Goal: Task Accomplishment & Management: Manage account settings

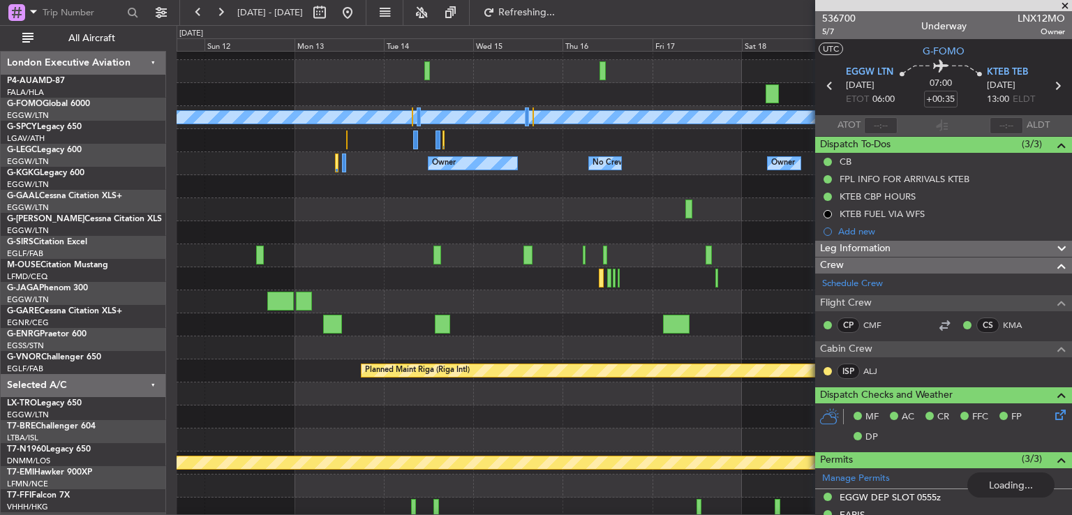
scroll to position [307, 0]
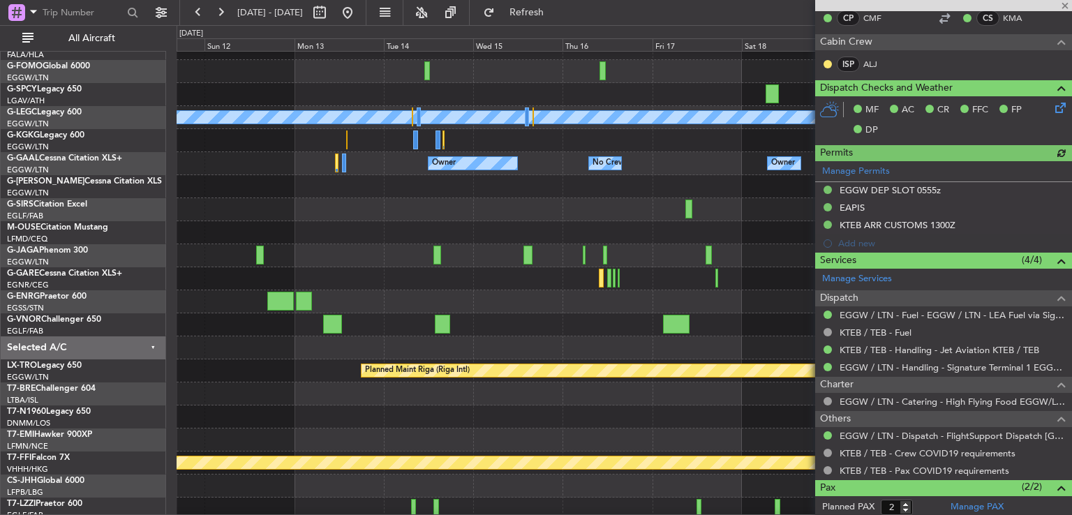
click at [1063, 8] on div at bounding box center [943, 5] width 257 height 11
click at [1063, 6] on div at bounding box center [943, 5] width 257 height 11
click at [1063, 3] on span at bounding box center [1065, 6] width 14 height 13
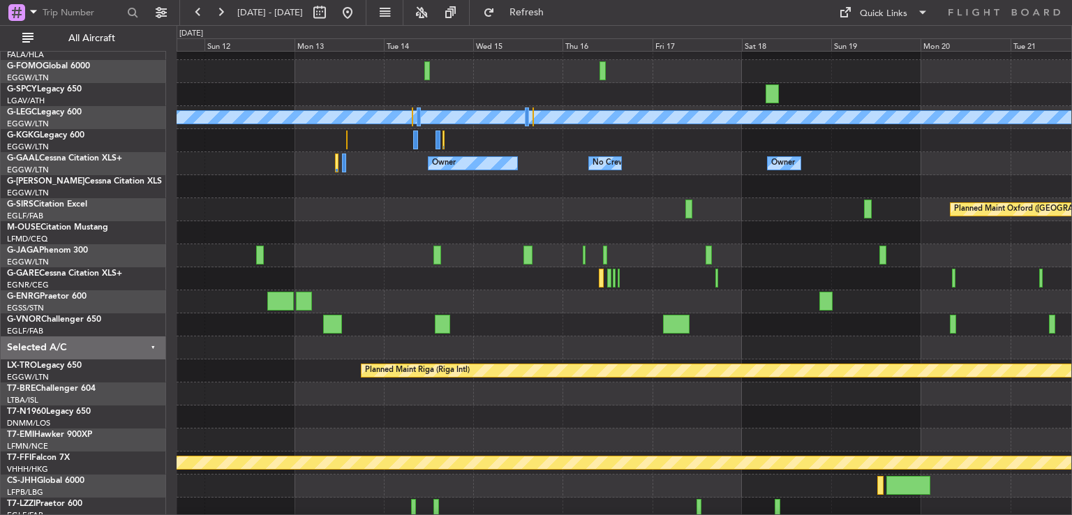
type input "0"
click at [359, 9] on button at bounding box center [347, 12] width 22 height 22
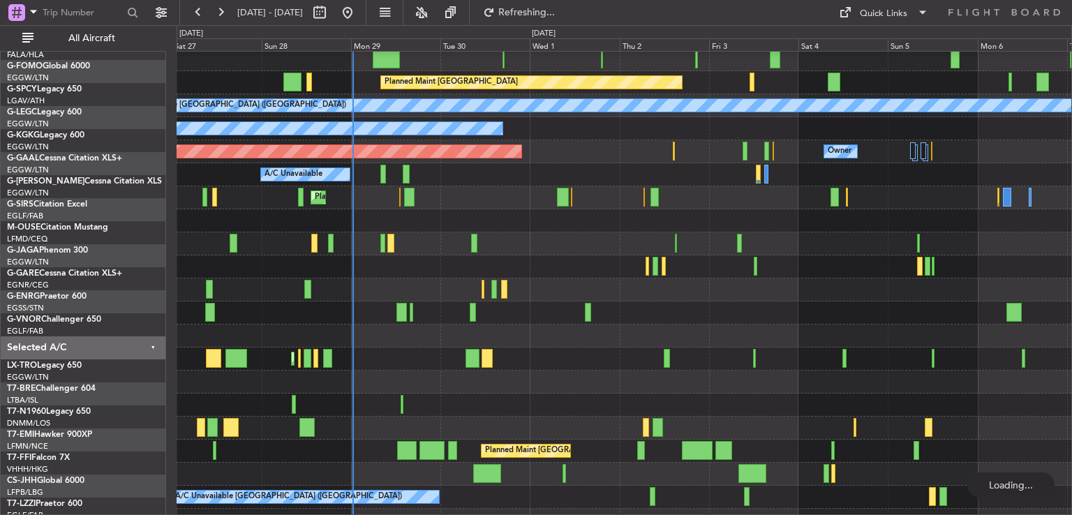
scroll to position [50, 0]
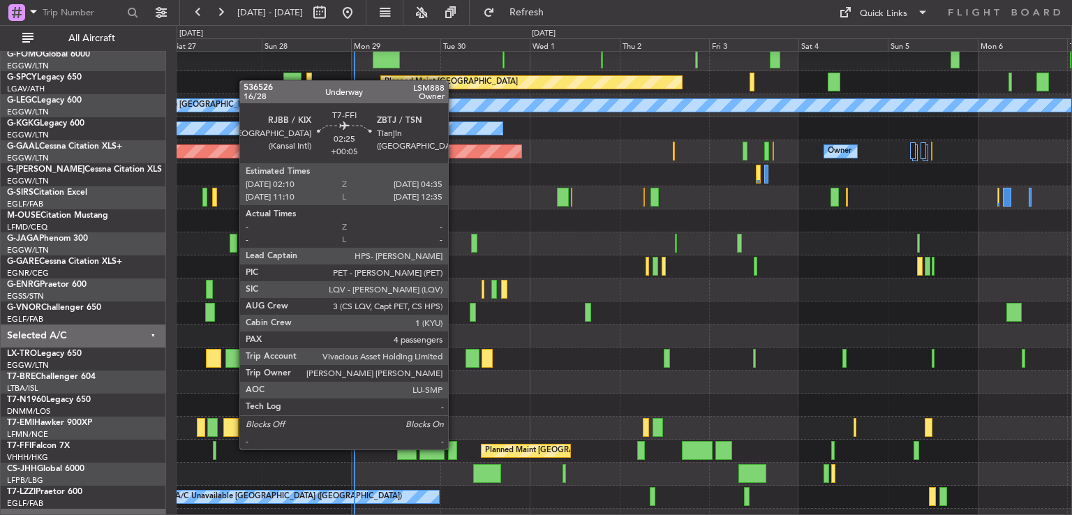
click at [454, 448] on div at bounding box center [452, 450] width 9 height 19
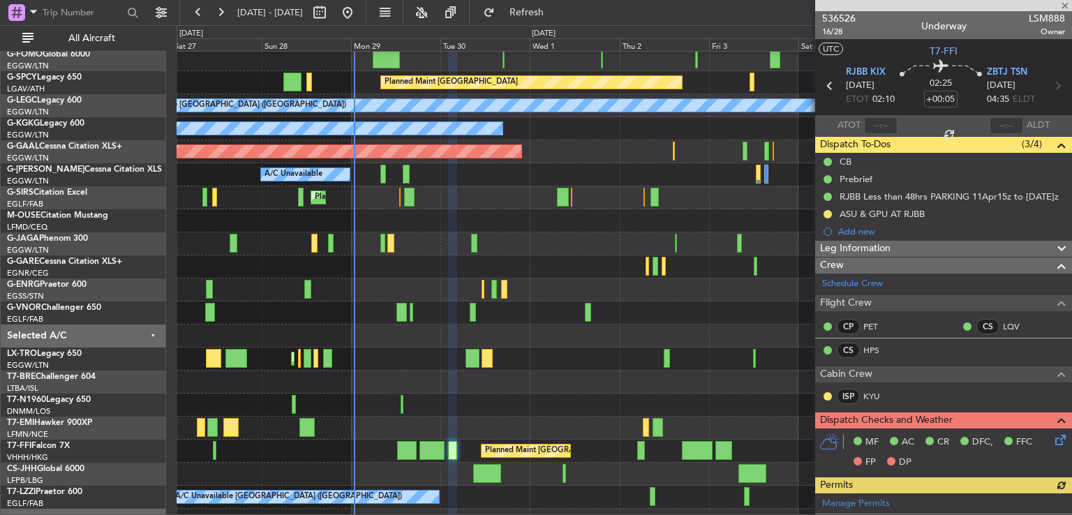
scroll to position [546, 0]
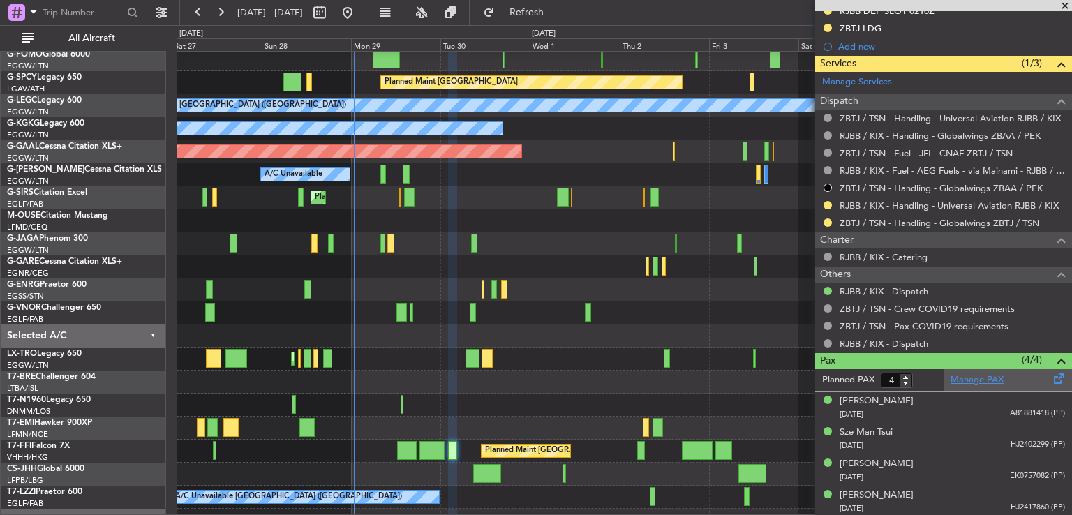
click at [971, 379] on link "Manage PAX" at bounding box center [976, 380] width 53 height 14
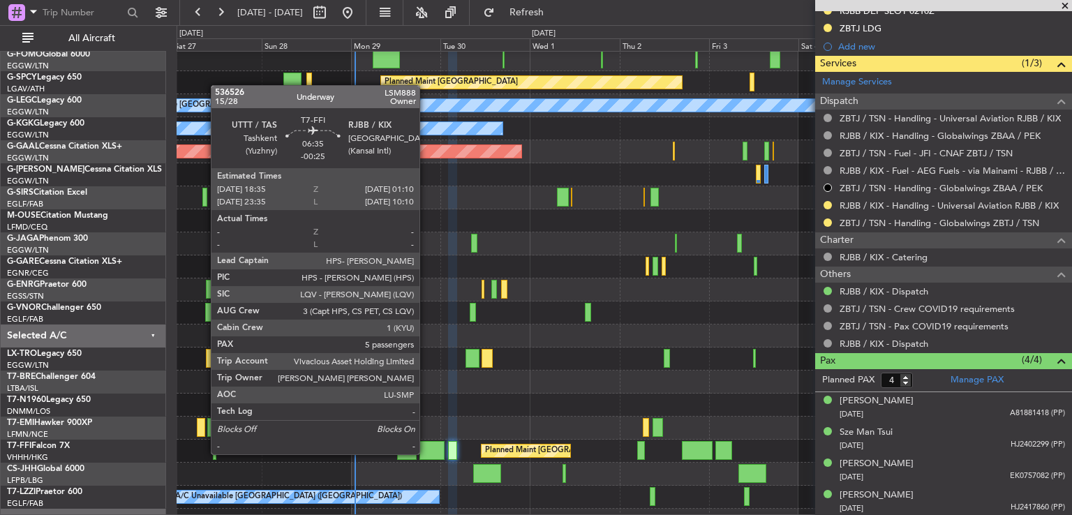
click at [426, 453] on div at bounding box center [431, 450] width 25 height 19
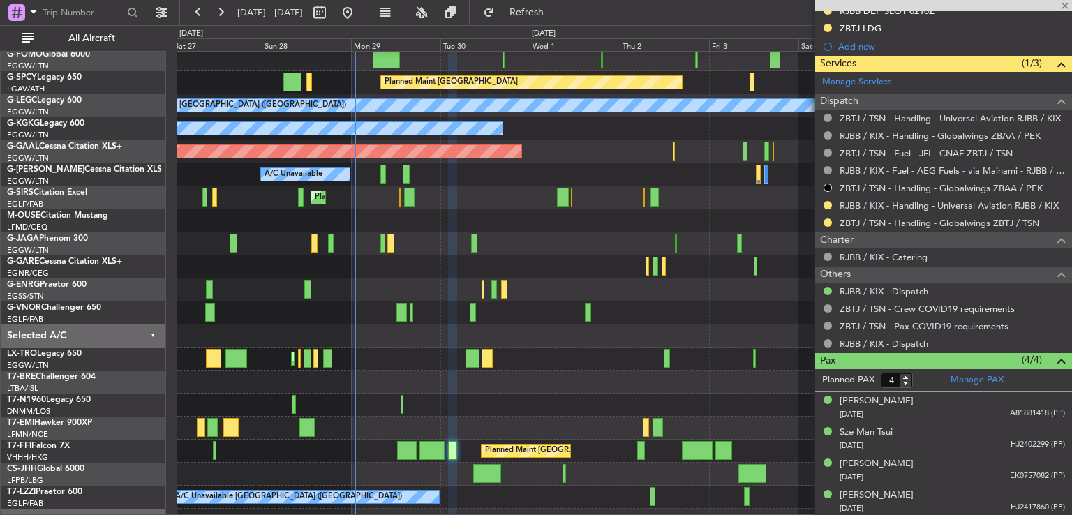
type input "-00:25"
type input "5"
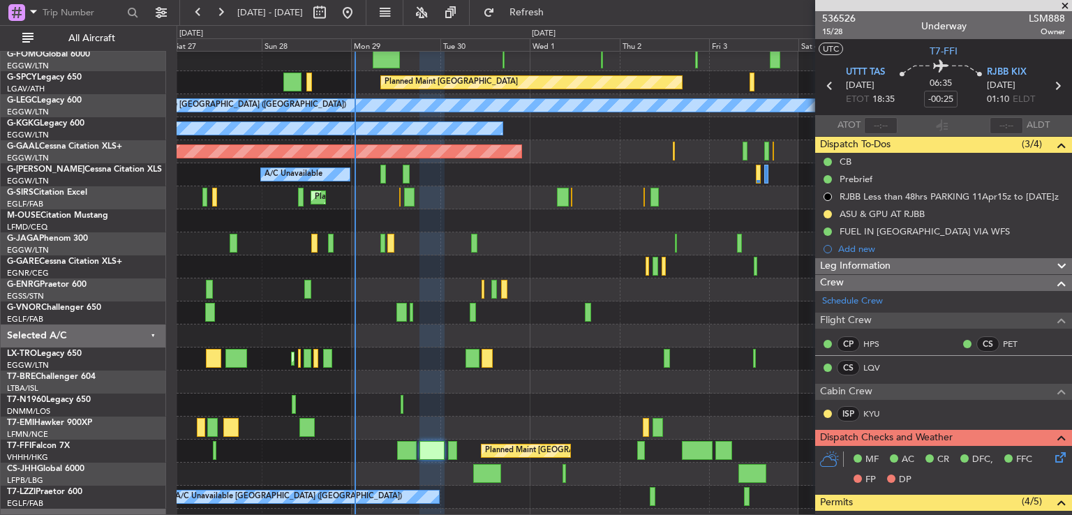
scroll to position [543, 0]
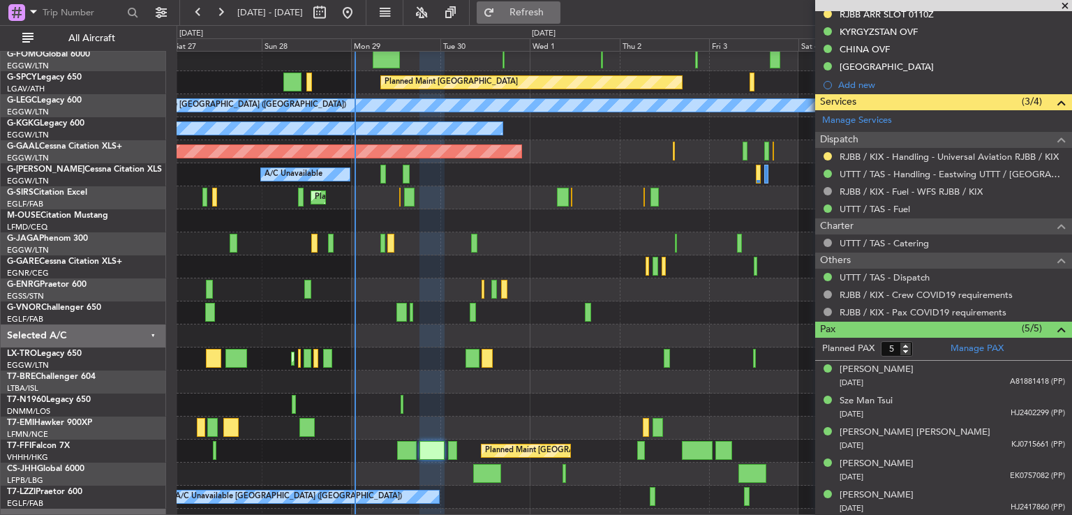
click at [535, 3] on button "Refresh" at bounding box center [518, 12] width 84 height 22
click at [556, 11] on span "Refresh" at bounding box center [526, 13] width 59 height 10
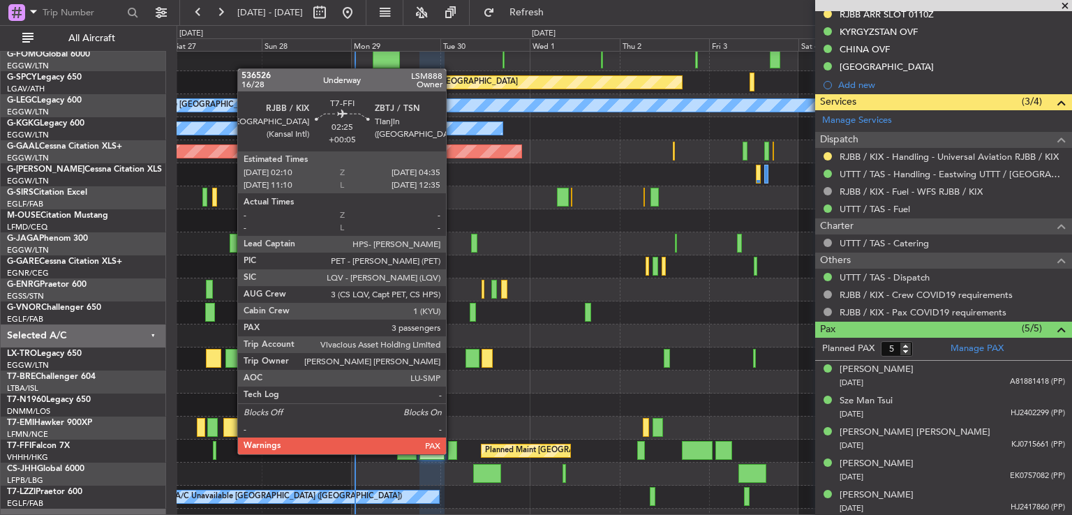
click at [452, 453] on div at bounding box center [452, 450] width 9 height 19
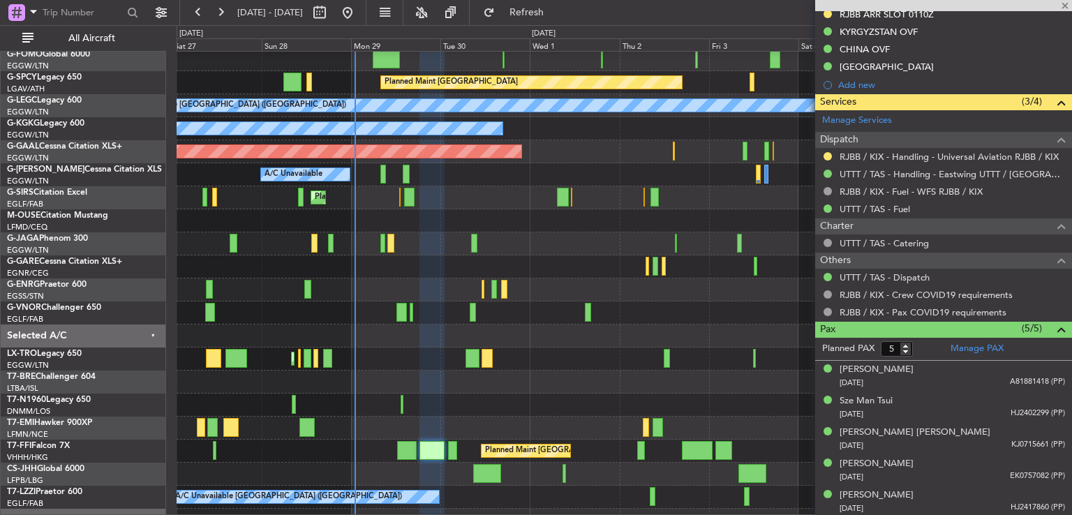
type input "+00:05"
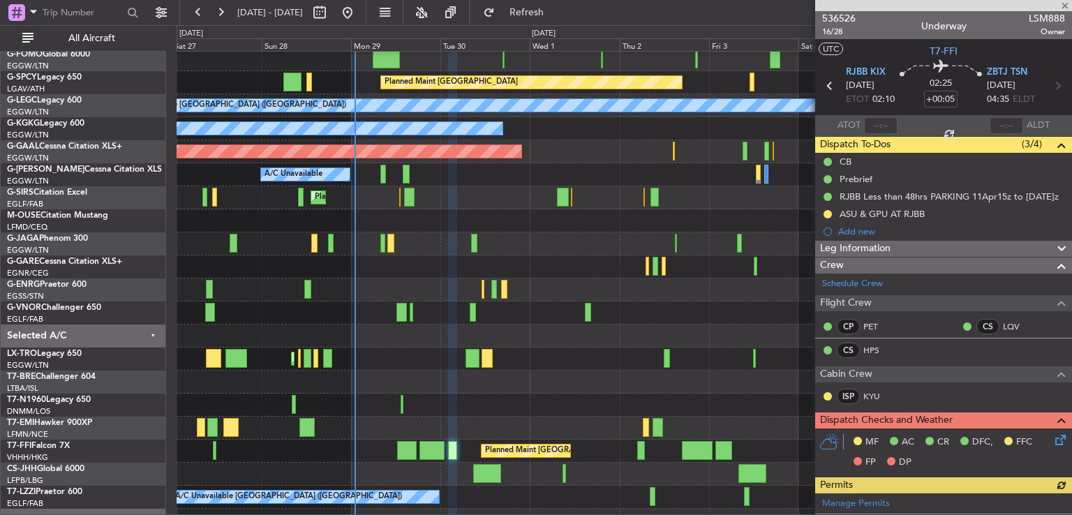
scroll to position [533, 0]
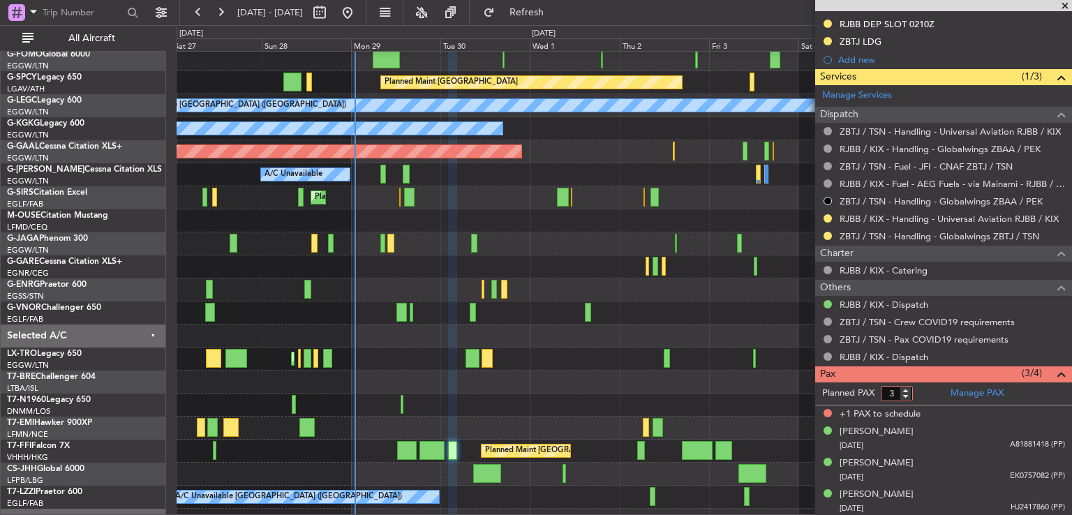
type input "3"
click at [904, 396] on input "3" at bounding box center [896, 393] width 32 height 15
click at [926, 389] on form "Planned PAX" at bounding box center [879, 393] width 128 height 22
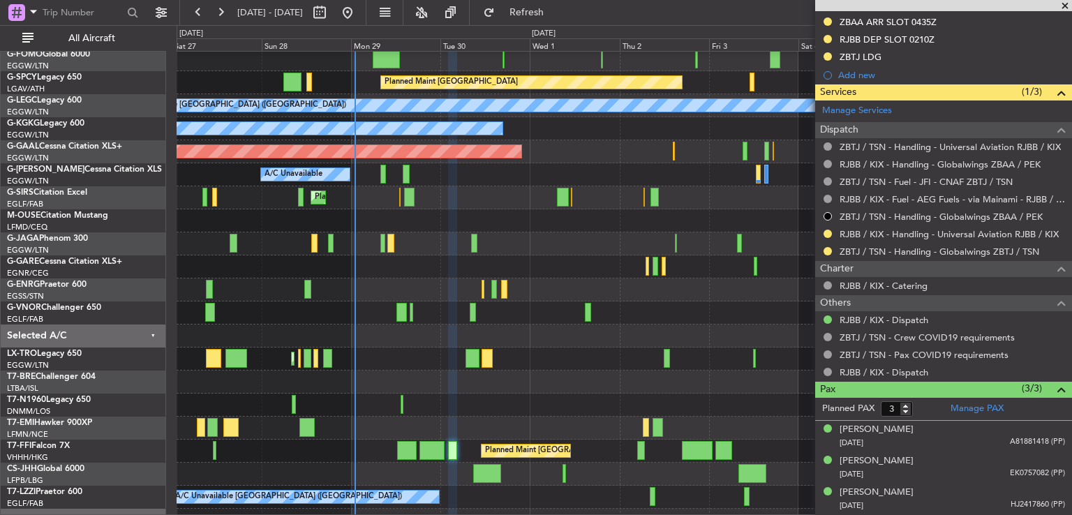
scroll to position [515, 0]
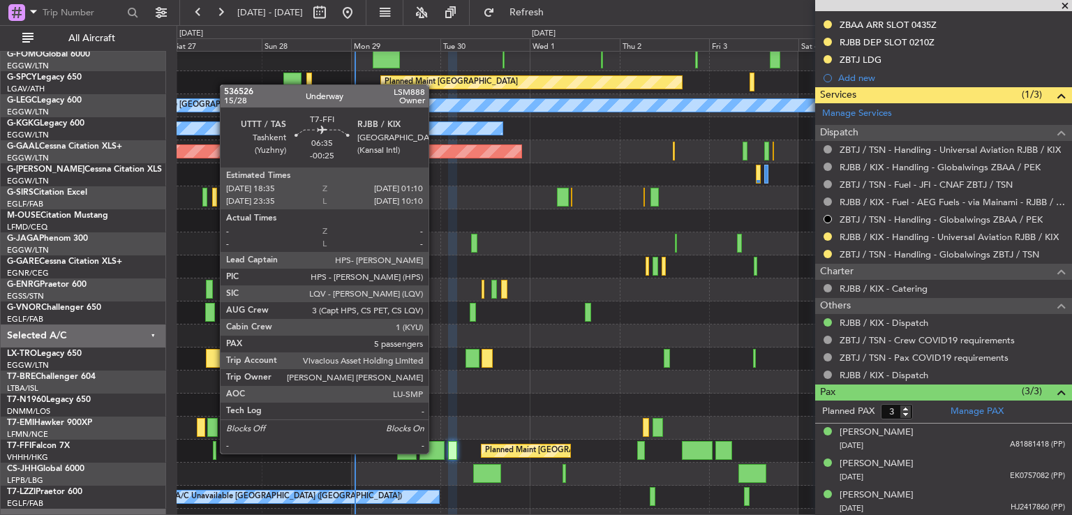
click at [435, 452] on div at bounding box center [431, 450] width 25 height 19
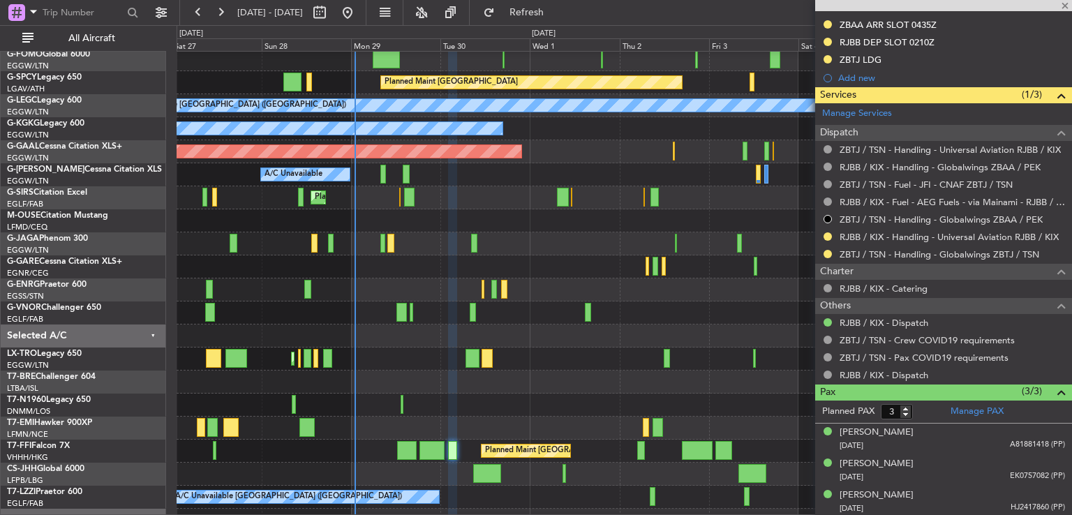
type input "-00:25"
type input "5"
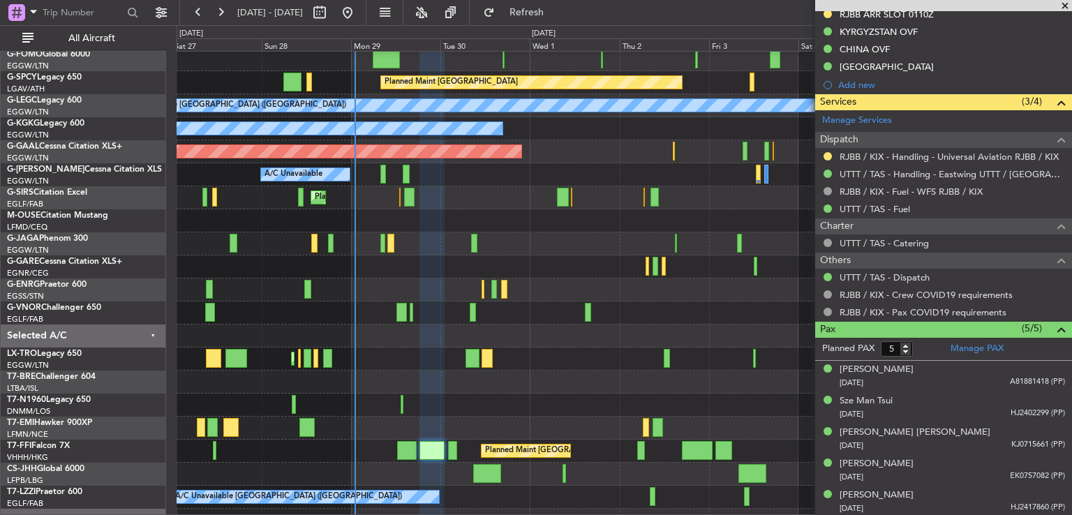
scroll to position [0, 0]
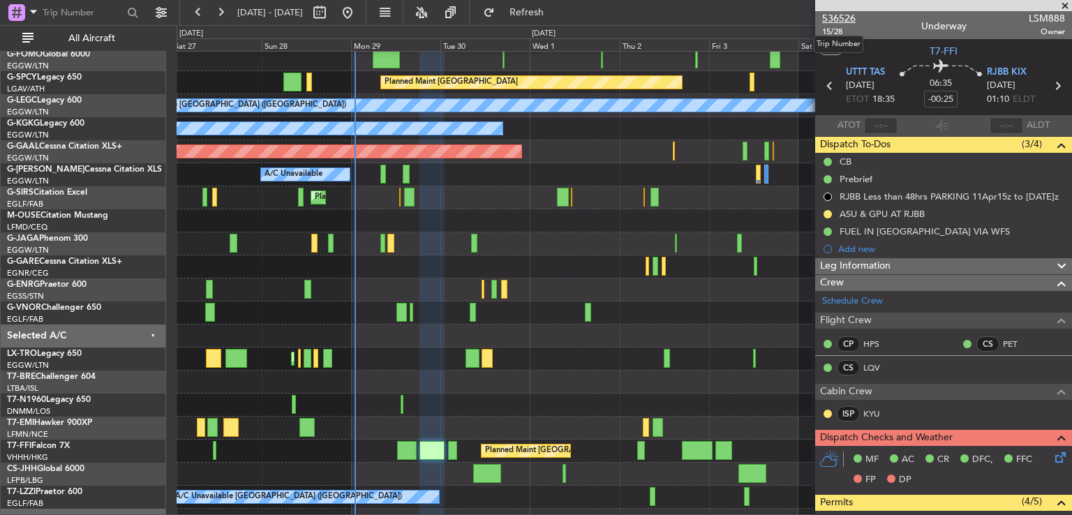
click at [834, 17] on span "536526" at bounding box center [838, 18] width 33 height 15
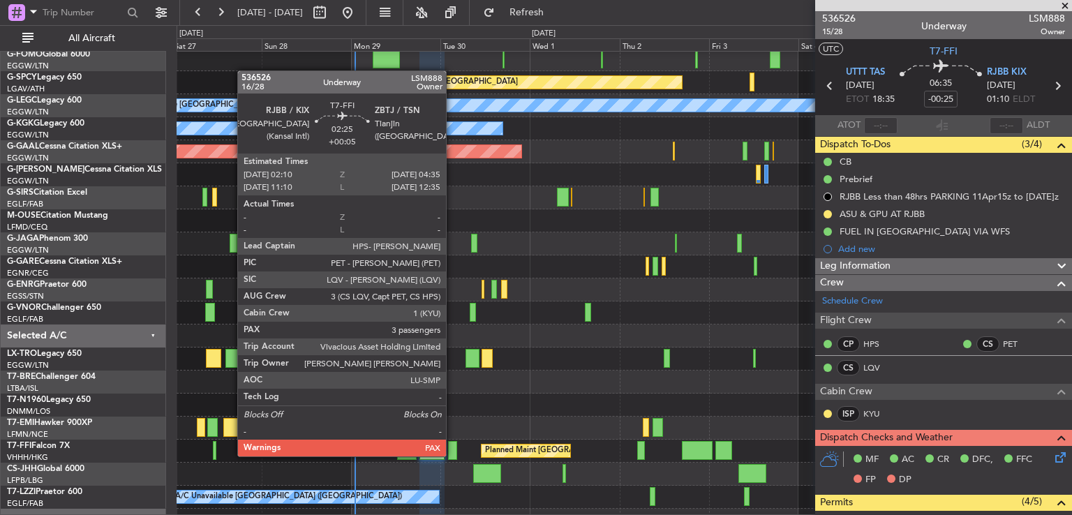
click at [452, 453] on div at bounding box center [452, 450] width 9 height 19
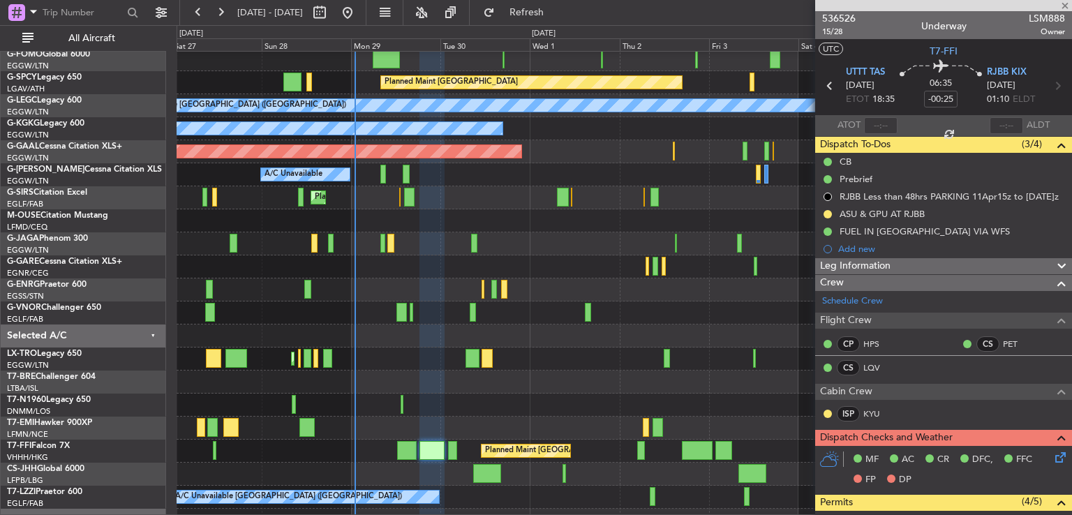
type input "+00:05"
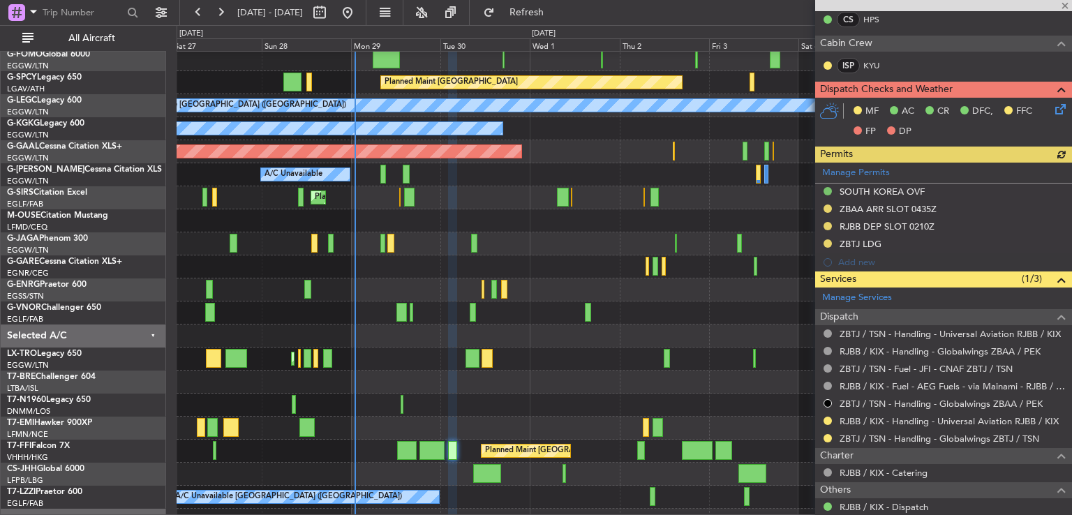
scroll to position [515, 0]
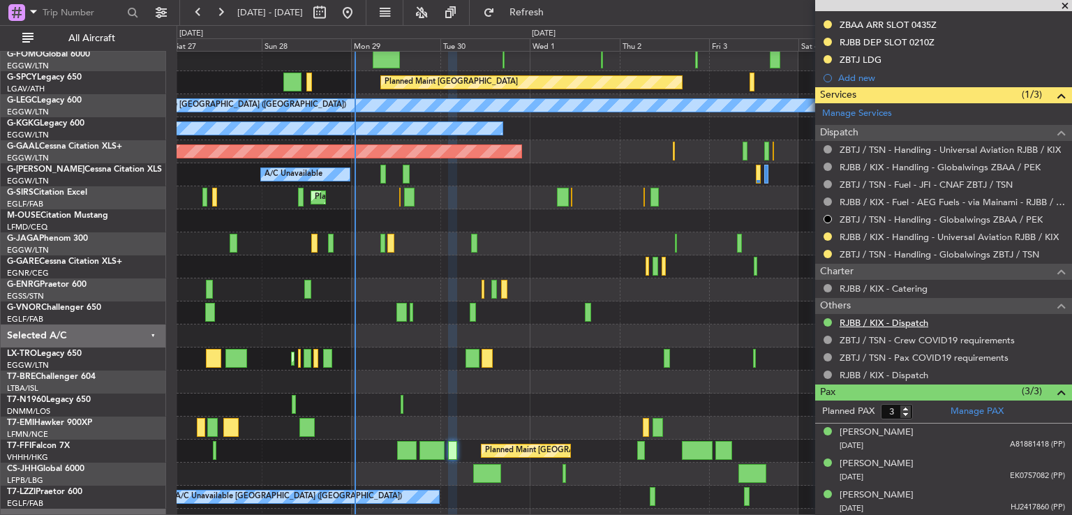
click at [862, 320] on link "RJBB / KIX - Dispatch" at bounding box center [883, 323] width 89 height 12
click at [1067, 3] on span at bounding box center [1065, 6] width 14 height 13
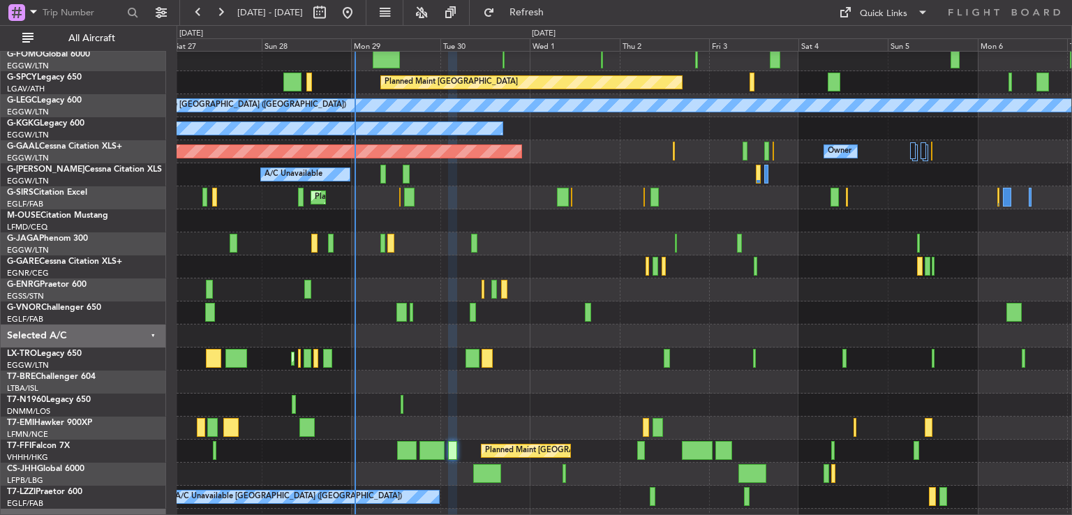
type input "0"
